Goal: Information Seeking & Learning: Learn about a topic

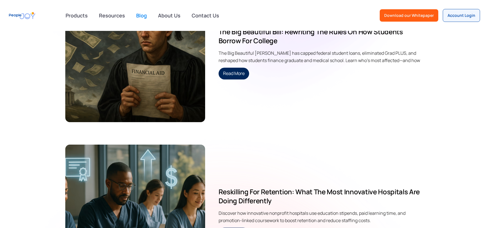
scroll to position [3854, 0]
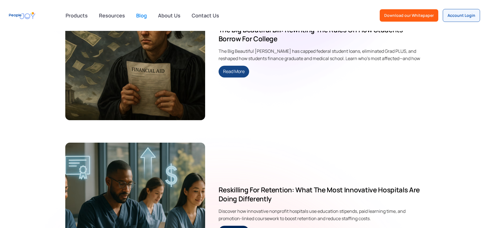
click at [232, 71] on link "Read More" at bounding box center [234, 72] width 31 height 12
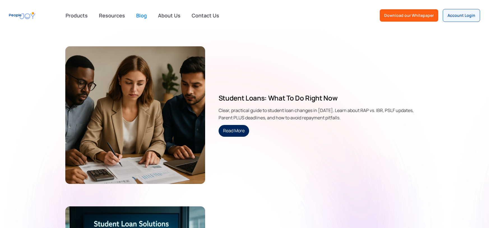
scroll to position [434, 0]
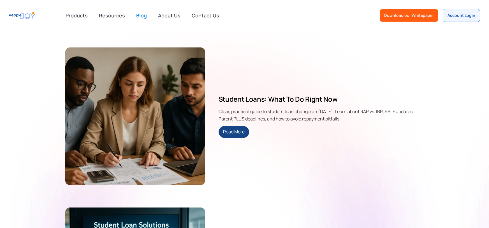
click at [240, 131] on link "Read More" at bounding box center [234, 132] width 31 height 12
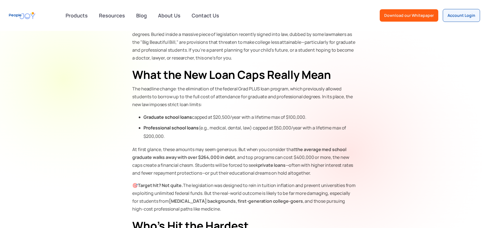
scroll to position [214, 0]
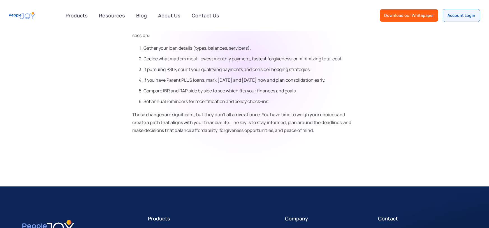
scroll to position [1015, 0]
